Goal: Transaction & Acquisition: Purchase product/service

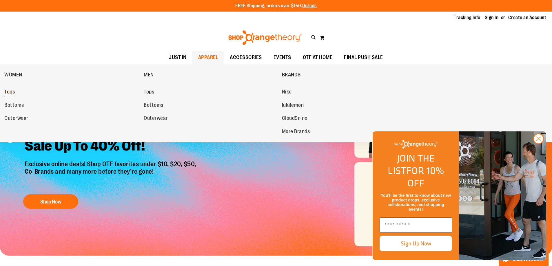
click at [8, 92] on span "Tops" at bounding box center [9, 92] width 10 height 7
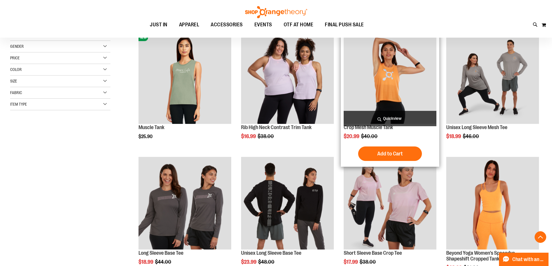
scroll to position [145, 0]
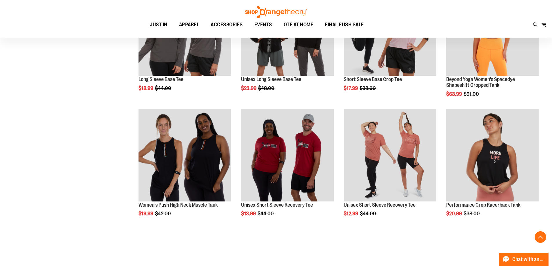
scroll to position [290, 0]
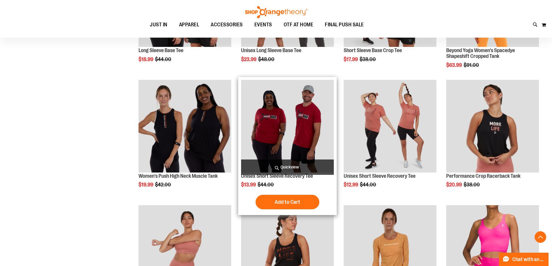
click at [275, 133] on img "product" at bounding box center [287, 126] width 93 height 93
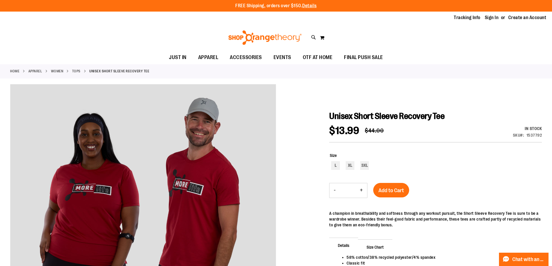
scroll to position [87, 0]
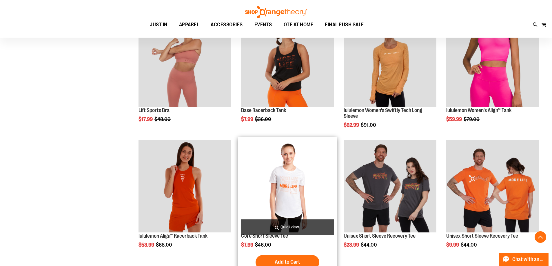
scroll to position [568, 0]
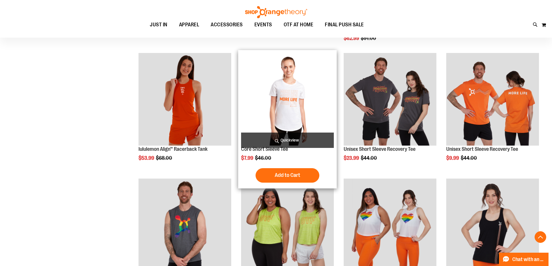
click at [278, 110] on img "product" at bounding box center [287, 99] width 93 height 93
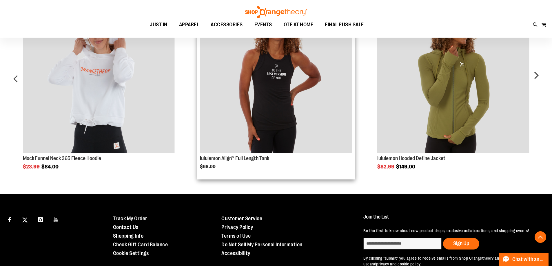
scroll to position [435, 0]
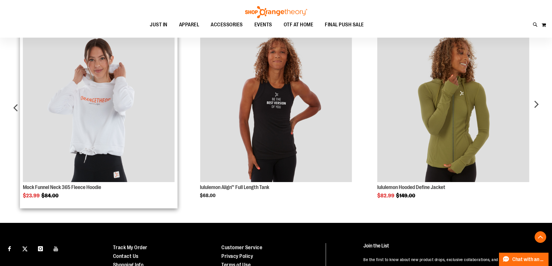
click at [93, 89] on img "Product Page Link" at bounding box center [99, 106] width 152 height 152
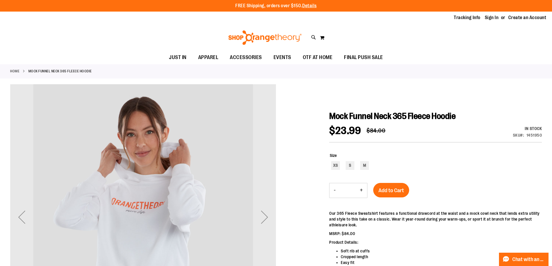
scroll to position [58, 0]
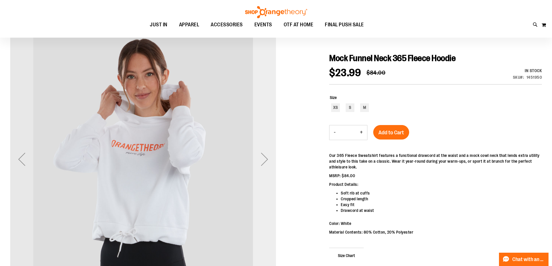
click at [262, 163] on div "Next" at bounding box center [264, 159] width 23 height 23
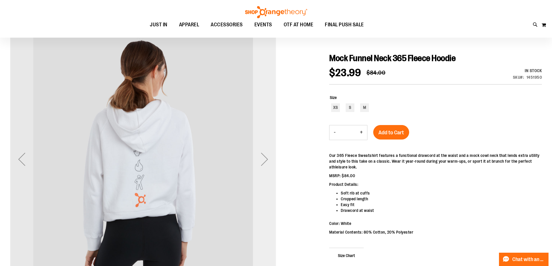
click at [262, 163] on div "Next" at bounding box center [264, 159] width 23 height 23
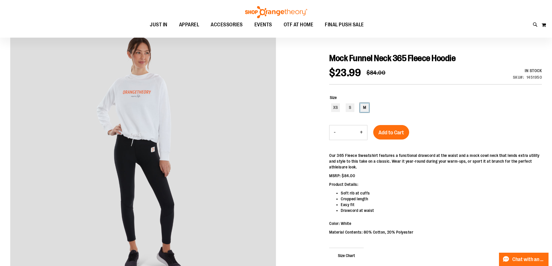
click at [363, 109] on div "M" at bounding box center [364, 107] width 9 height 9
type input "***"
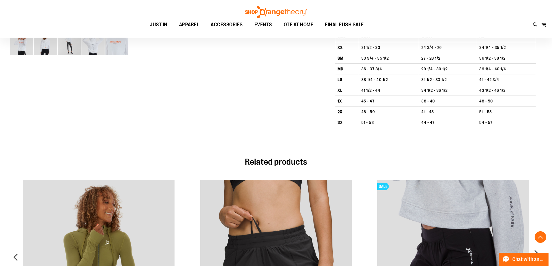
scroll to position [348, 0]
